Goal: Task Accomplishment & Management: Use online tool/utility

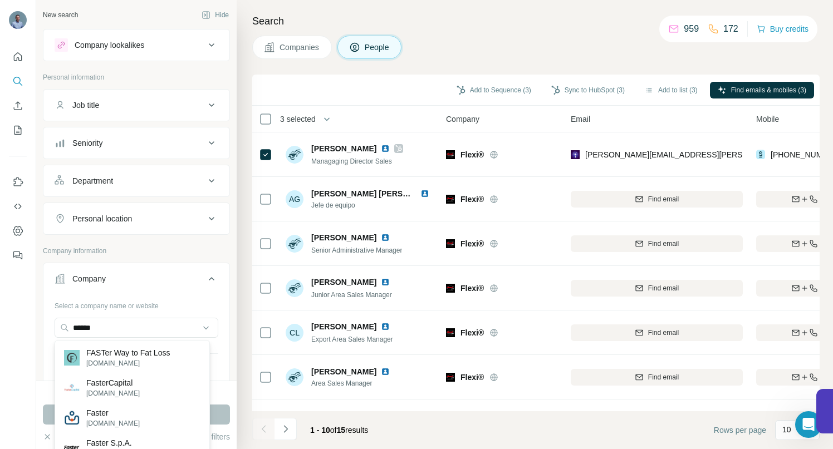
drag, startPoint x: 144, startPoint y: 331, endPoint x: 45, endPoint y: 330, distance: 99.6
click at [45, 330] on div "Select a company name or website ****** Upload a CSV of company websites. Your …" at bounding box center [136, 362] width 186 height 131
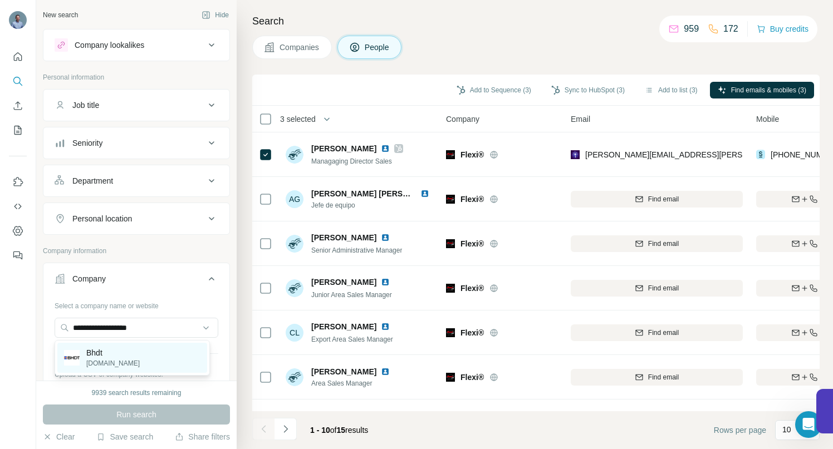
type input "**********"
click at [93, 358] on p "[DOMAIN_NAME]" at bounding box center [112, 363] width 53 height 10
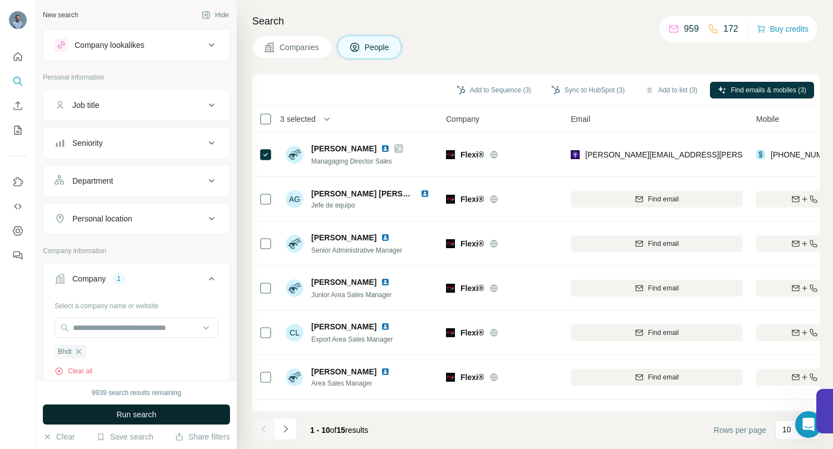
click at [116, 417] on span "Run search" at bounding box center [136, 414] width 40 height 11
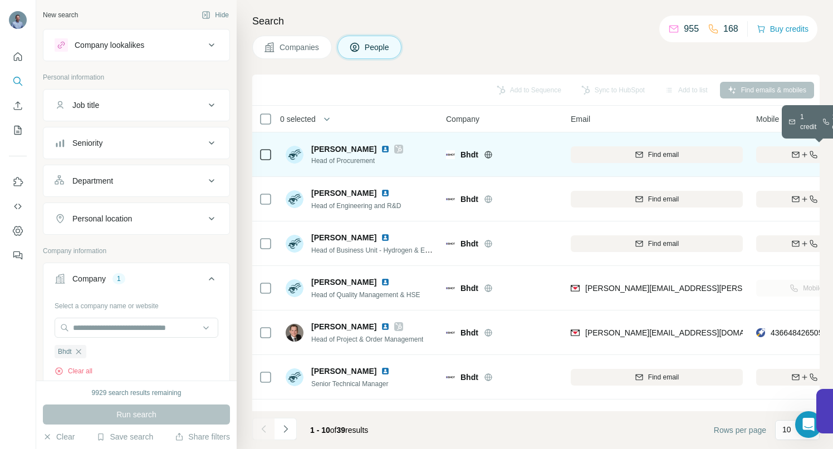
click at [772, 154] on div "Find both" at bounding box center [821, 155] width 130 height 10
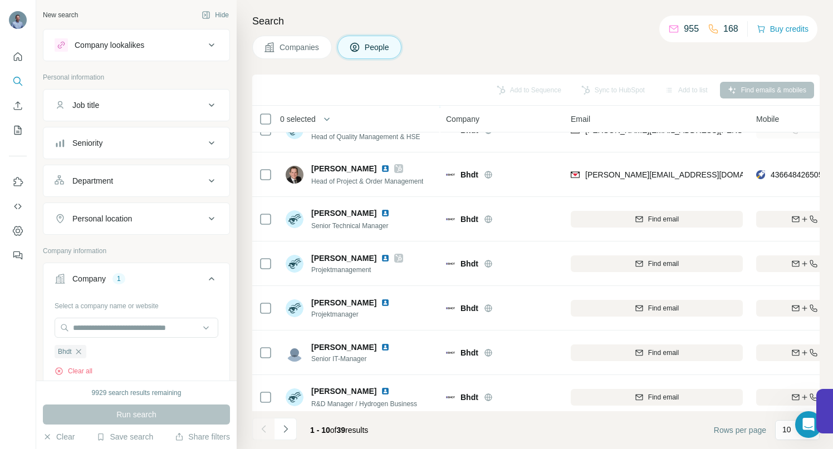
scroll to position [173, 0]
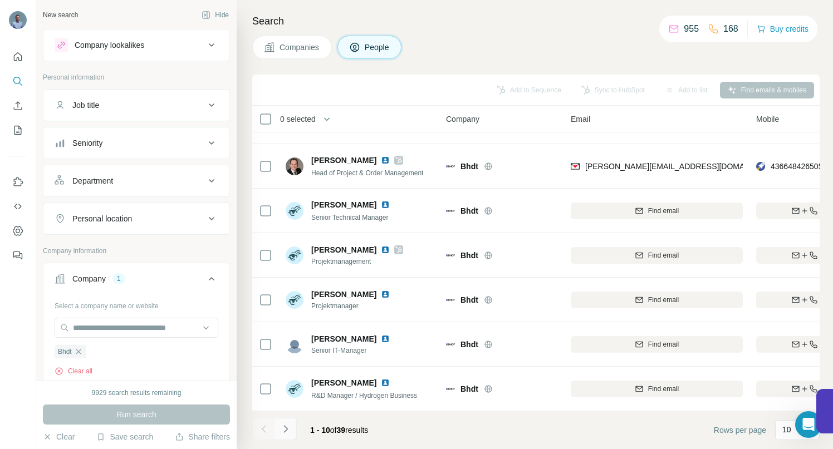
click at [284, 427] on icon "Navigate to next page" at bounding box center [285, 429] width 11 height 11
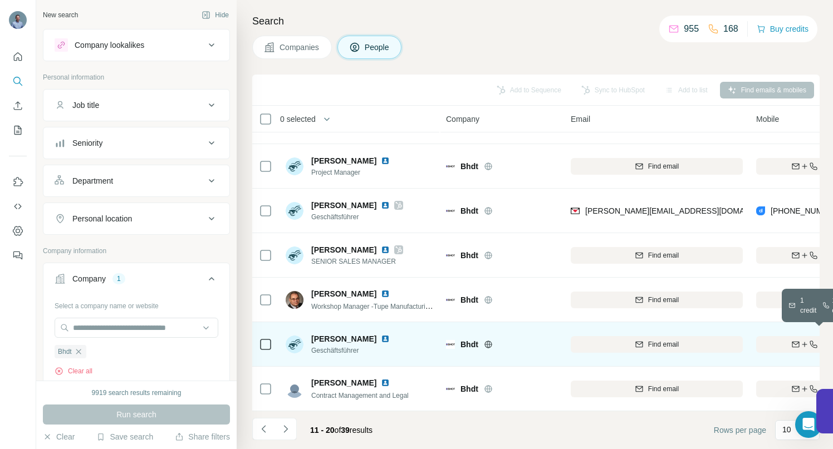
click at [775, 341] on div "Find both" at bounding box center [821, 345] width 130 height 10
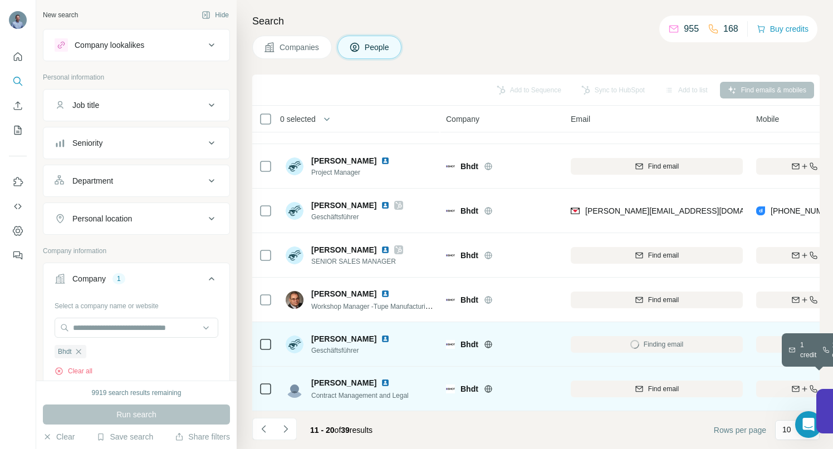
click at [768, 384] on div "Find both" at bounding box center [821, 389] width 130 height 10
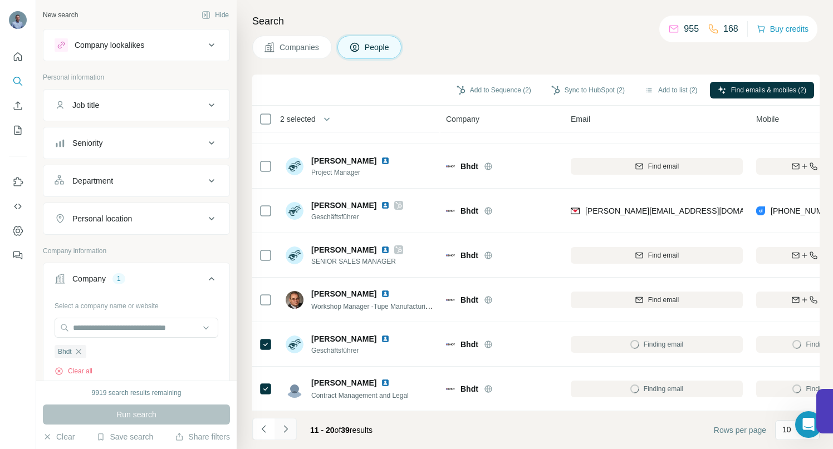
click at [286, 429] on icon "Navigate to next page" at bounding box center [285, 429] width 11 height 11
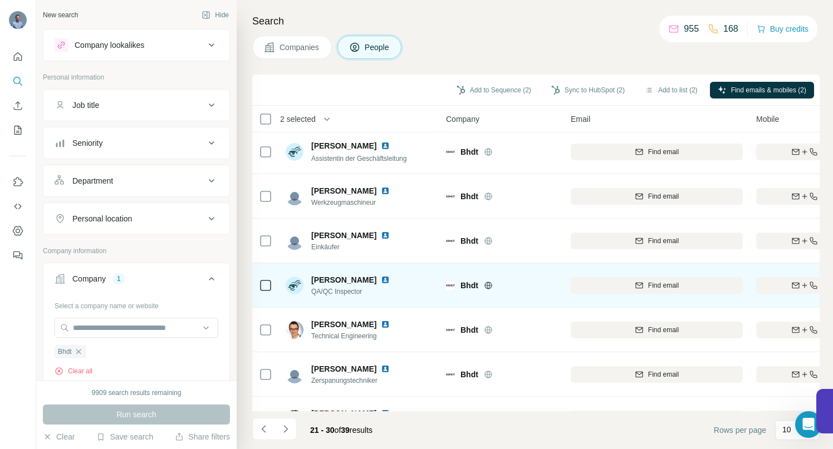
scroll to position [0, 0]
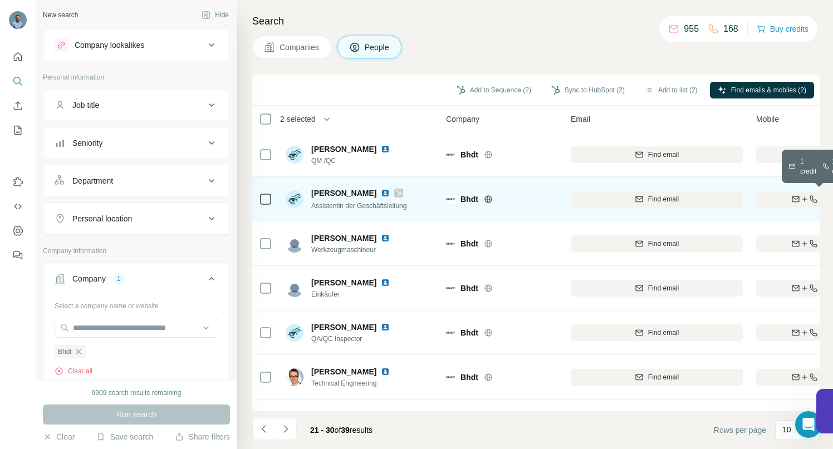
click at [786, 197] on div "Find both" at bounding box center [821, 199] width 130 height 10
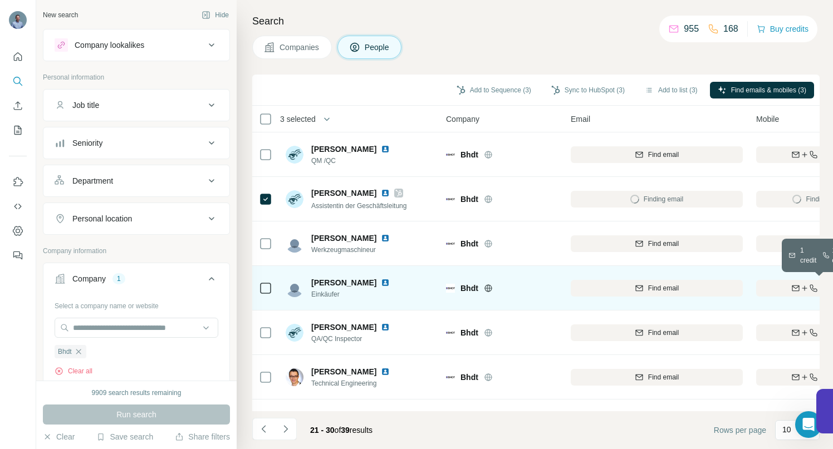
click at [772, 286] on div "Find both" at bounding box center [821, 288] width 130 height 10
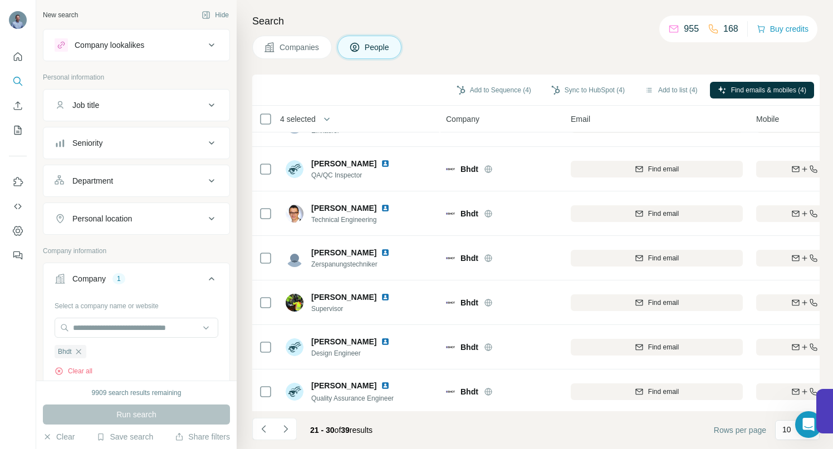
scroll to position [173, 0]
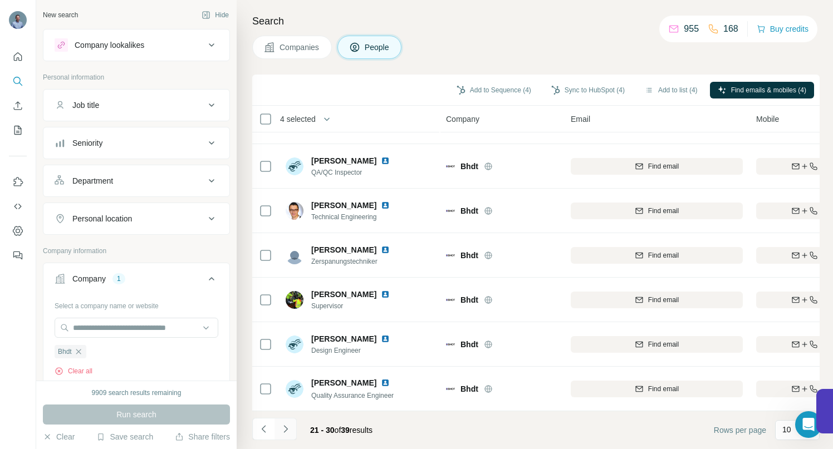
click at [287, 427] on icon "Navigate to next page" at bounding box center [285, 429] width 11 height 11
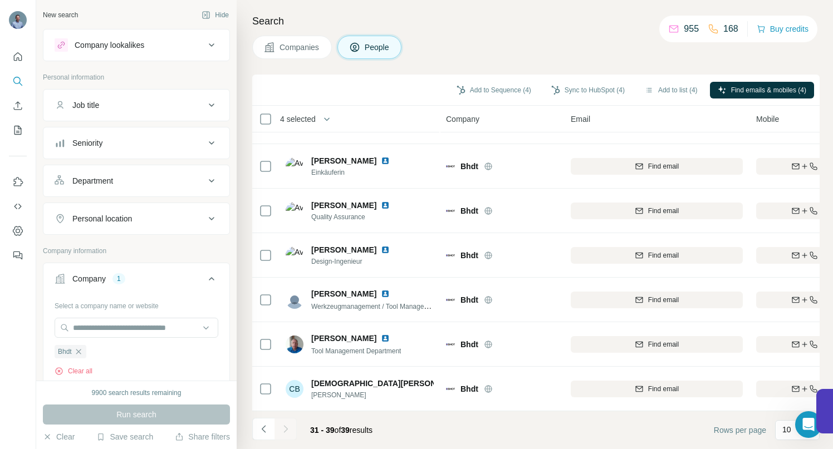
scroll to position [128, 0]
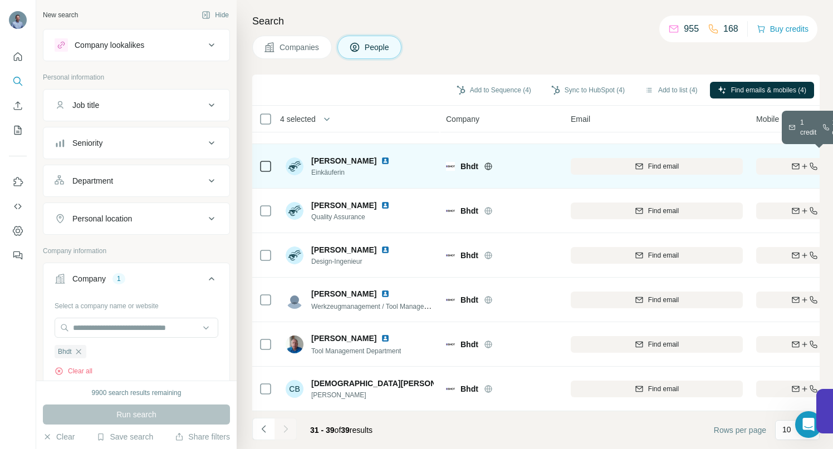
click at [771, 165] on button "Find both" at bounding box center [821, 166] width 130 height 17
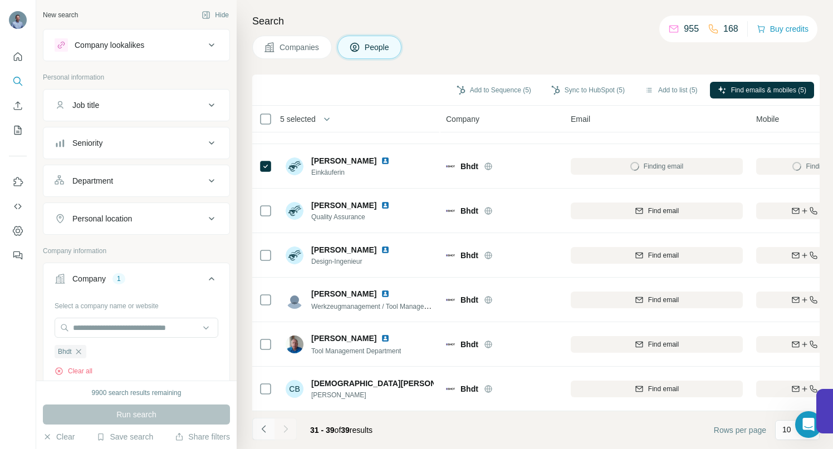
click at [264, 432] on icon "Navigate to previous page" at bounding box center [263, 429] width 11 height 11
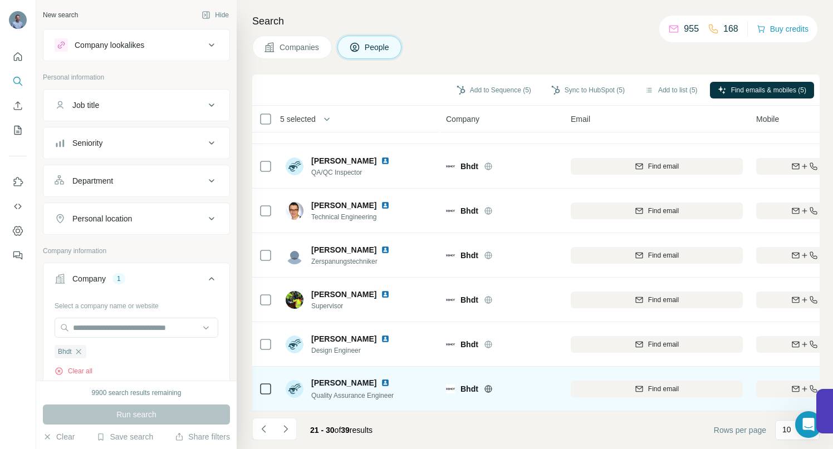
scroll to position [0, 0]
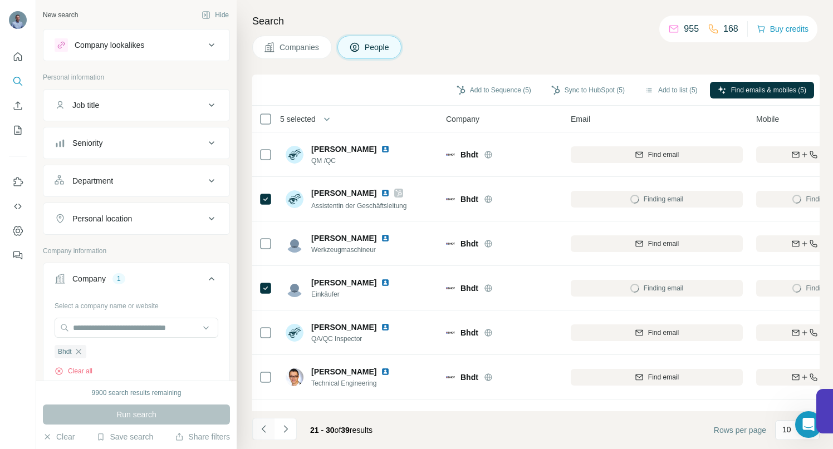
click at [265, 430] on icon "Navigate to previous page" at bounding box center [263, 429] width 11 height 11
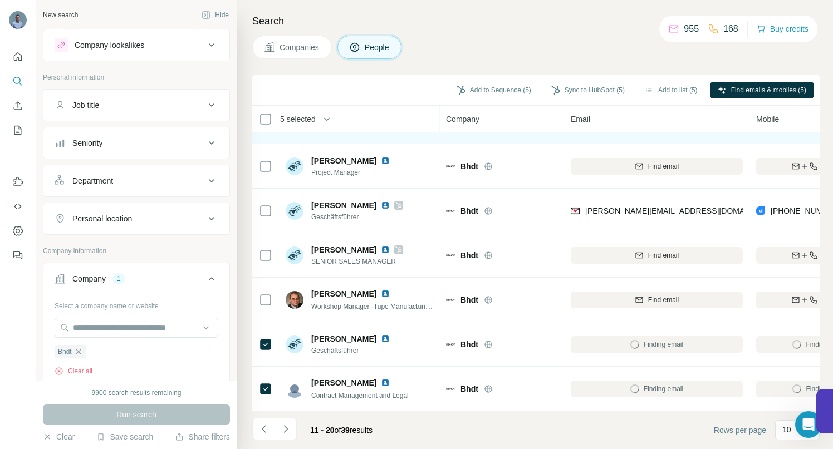
scroll to position [173, 0]
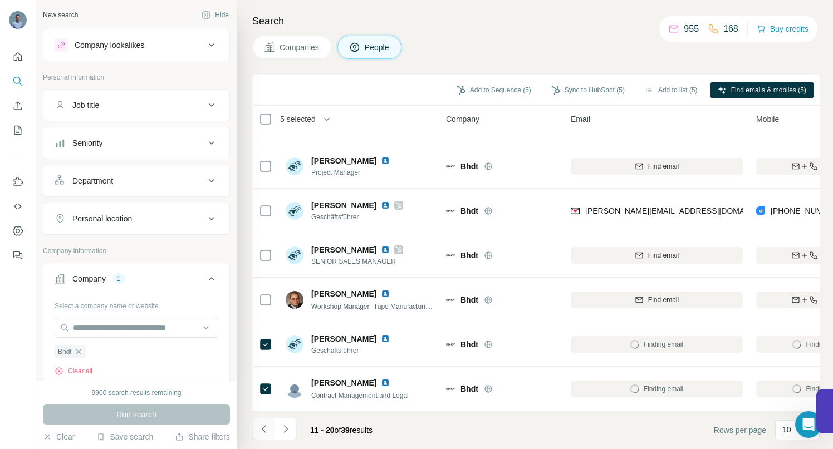
click at [262, 430] on icon "Navigate to previous page" at bounding box center [263, 428] width 4 height 7
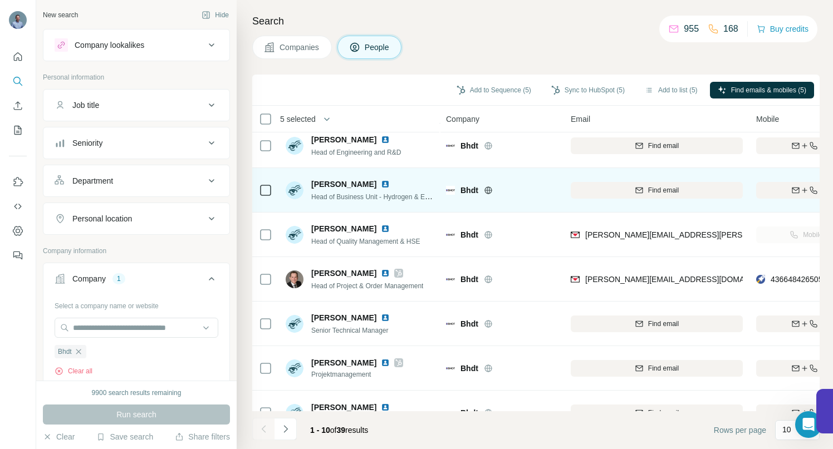
scroll to position [0, 0]
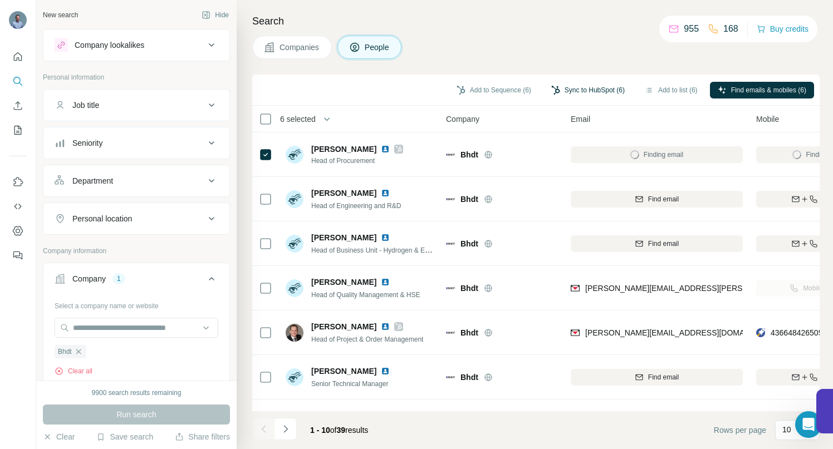
click at [564, 89] on button "Sync to HubSpot (6)" at bounding box center [587, 90] width 89 height 17
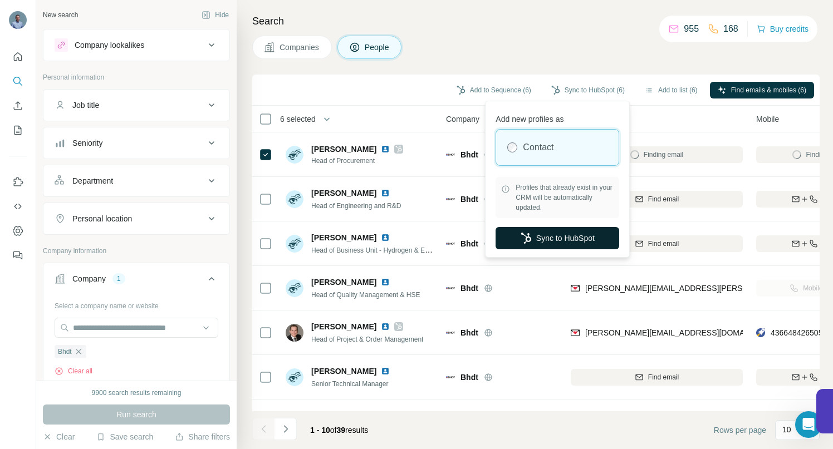
click at [561, 239] on button "Sync to HubSpot" at bounding box center [557, 238] width 124 height 22
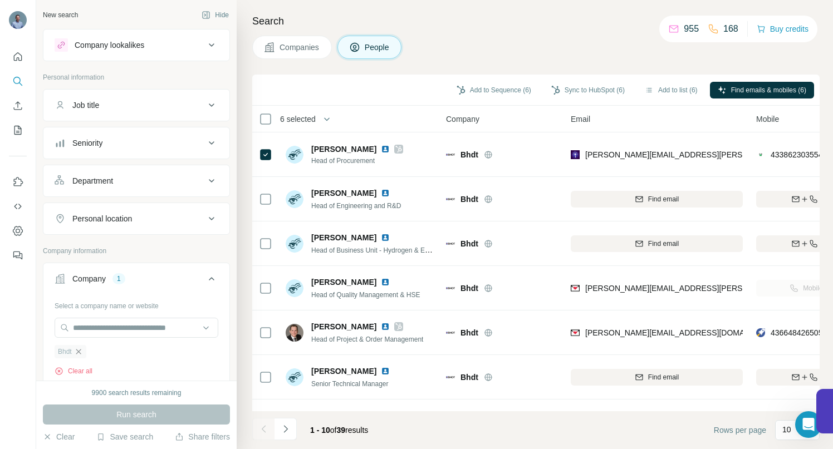
click at [76, 351] on icon "button" at bounding box center [78, 351] width 9 height 9
click at [95, 325] on input "text" at bounding box center [137, 328] width 164 height 20
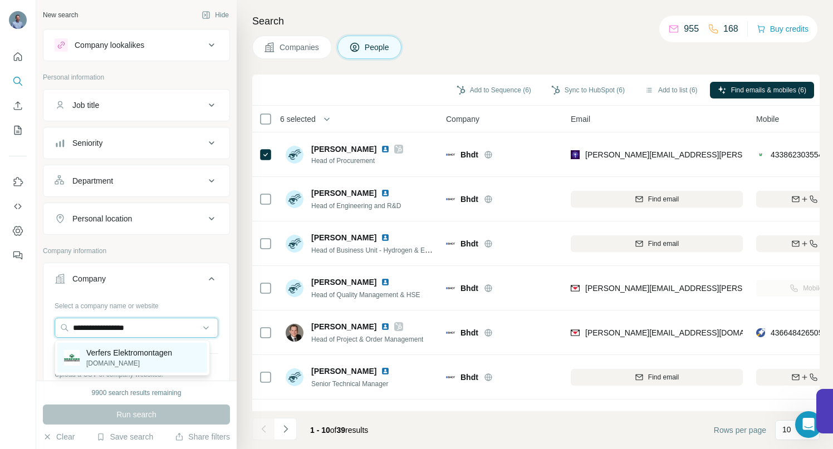
type input "**********"
click at [116, 352] on p "Verfers Elektromontagen" at bounding box center [129, 352] width 86 height 11
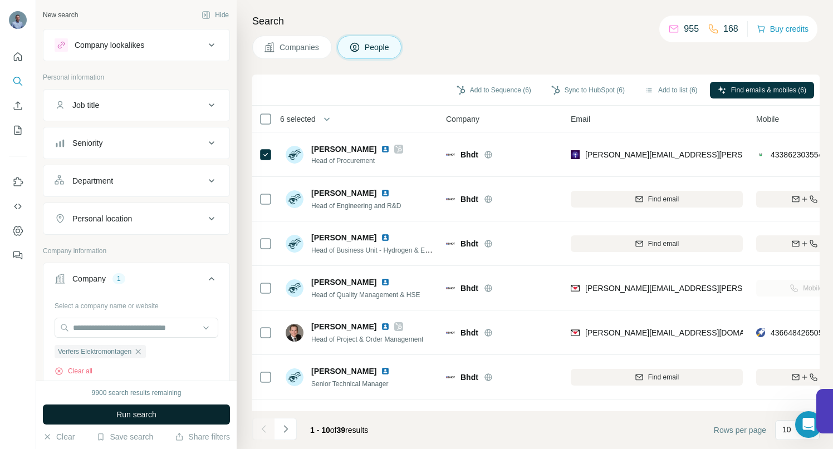
click at [124, 413] on span "Run search" at bounding box center [136, 414] width 40 height 11
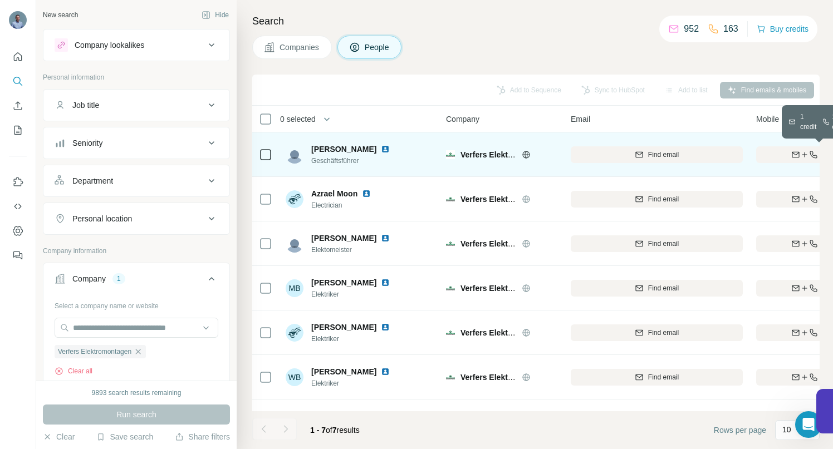
click at [763, 151] on div "Find both" at bounding box center [821, 155] width 130 height 10
